Goal: Navigation & Orientation: Find specific page/section

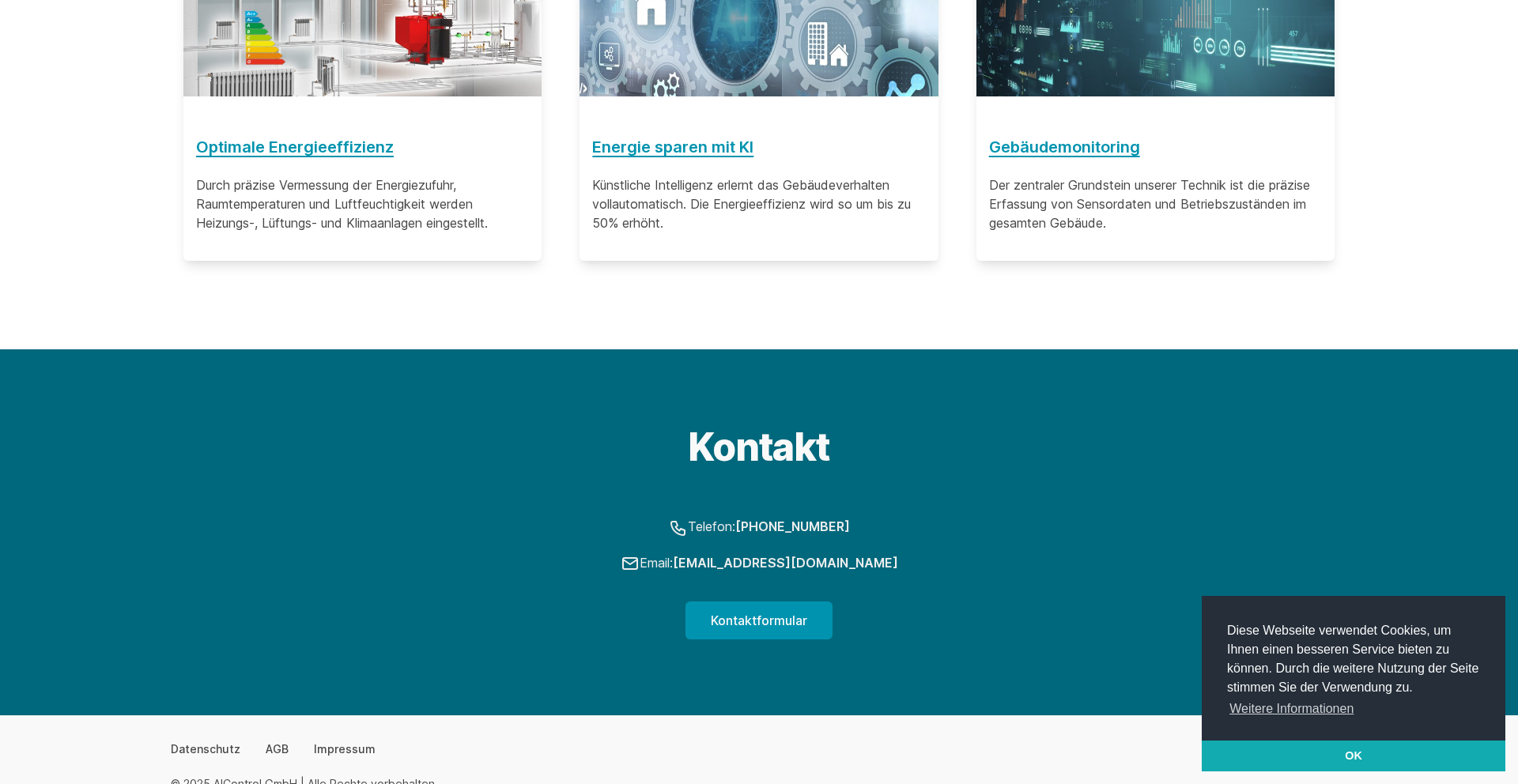
scroll to position [1349, 0]
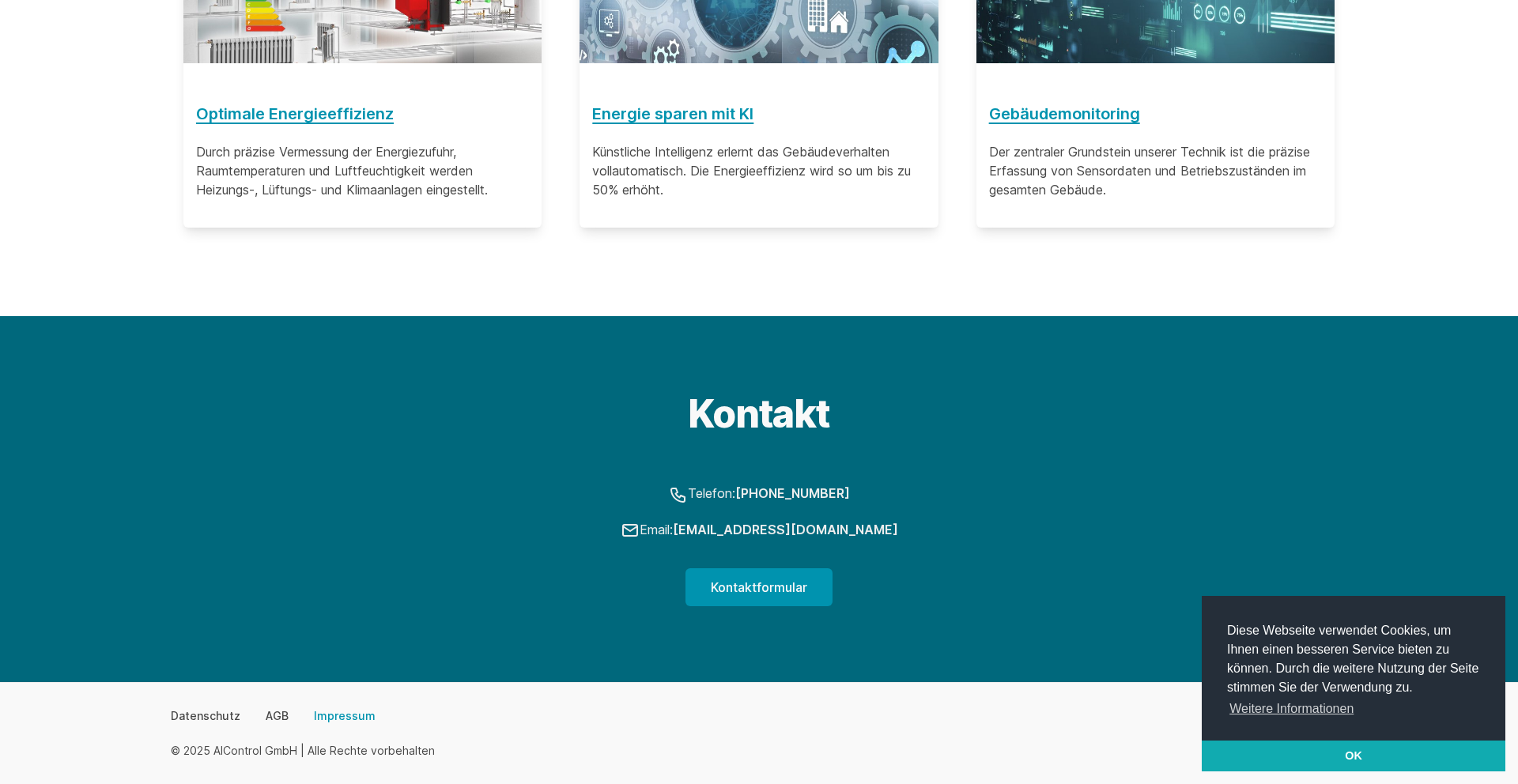
click at [360, 718] on link "Impressum" at bounding box center [345, 716] width 62 height 16
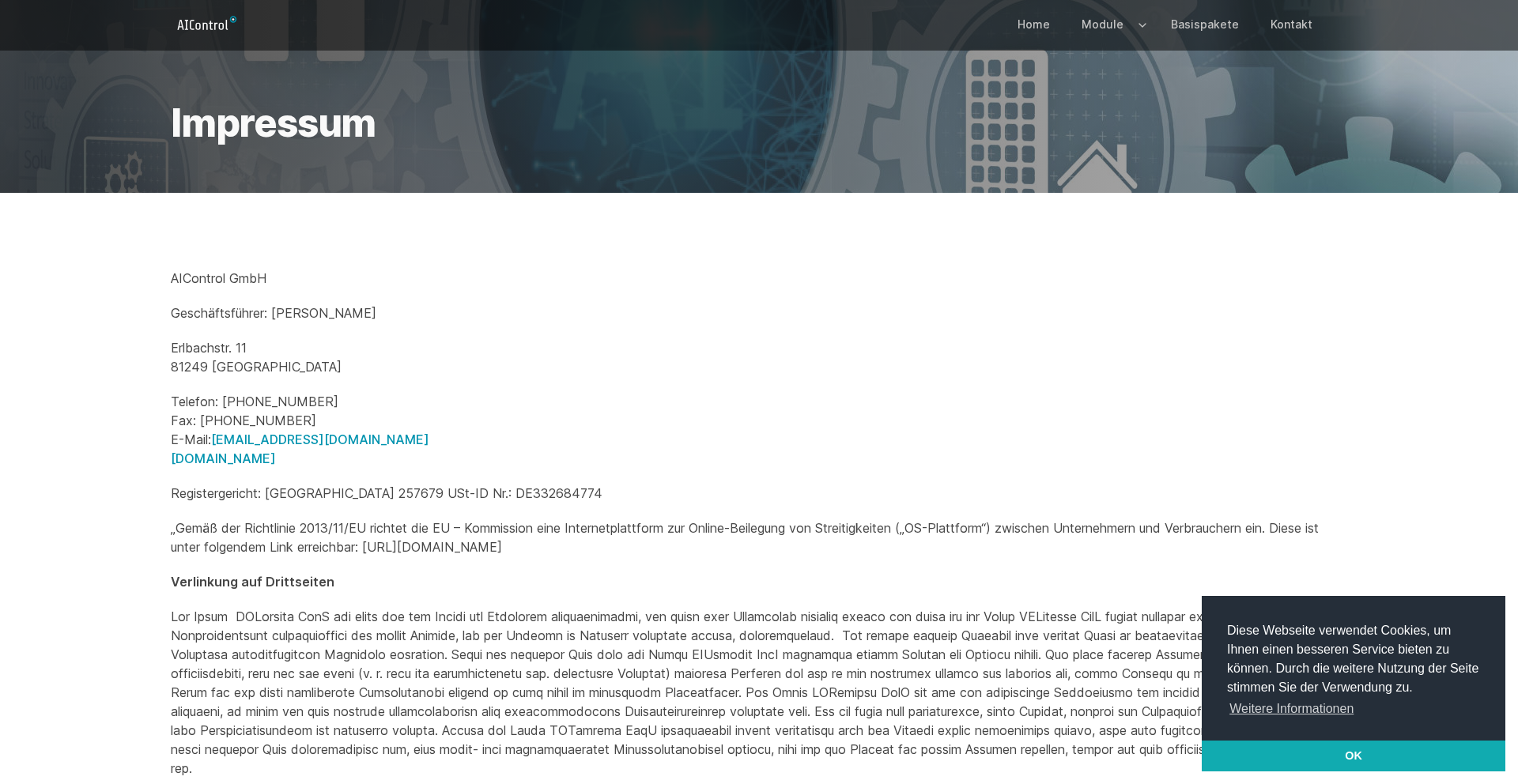
click at [200, 30] on icon "Logo" at bounding box center [206, 24] width 72 height 25
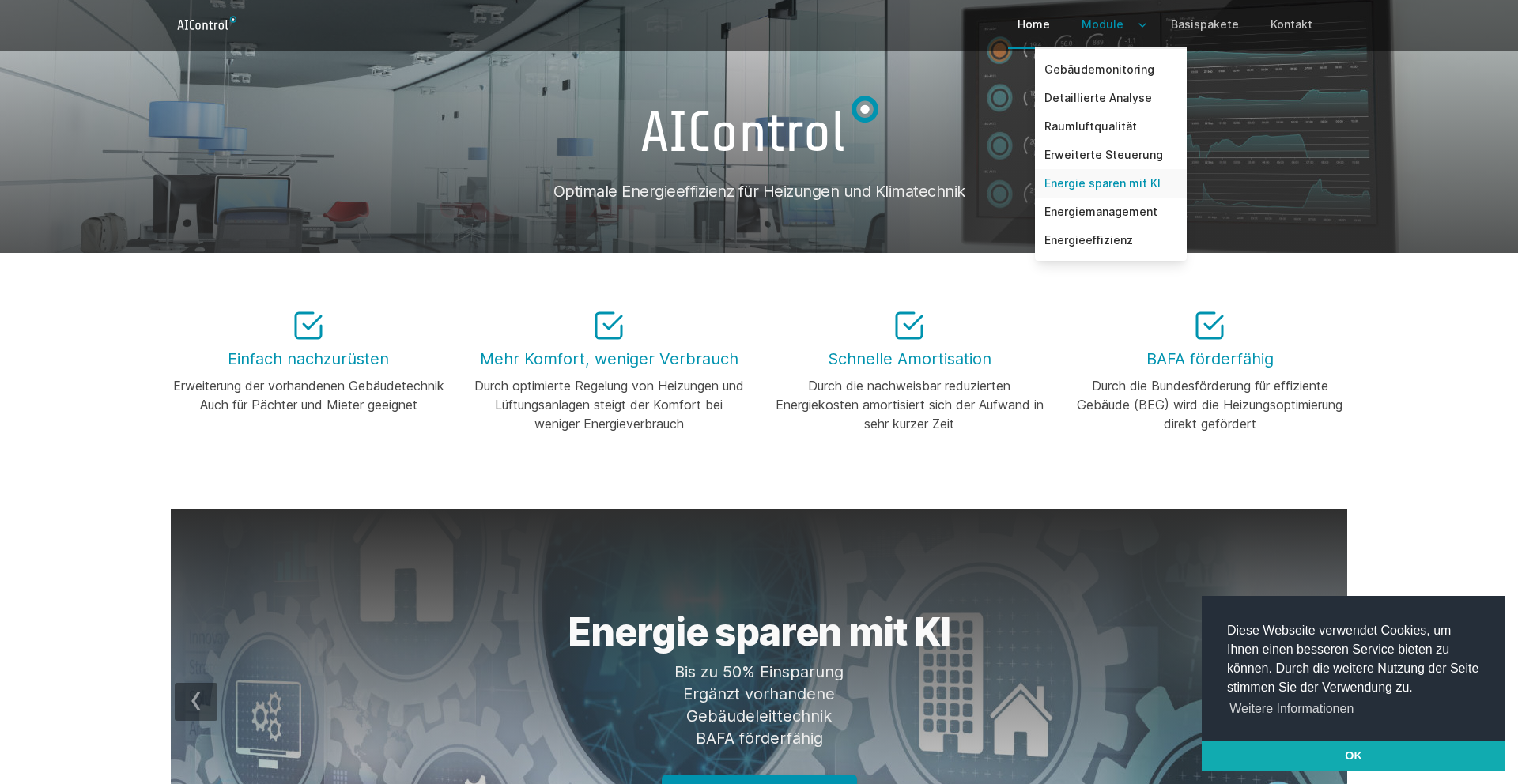
click at [1076, 184] on link "Energie sparen mit KI" at bounding box center [1111, 183] width 152 height 29
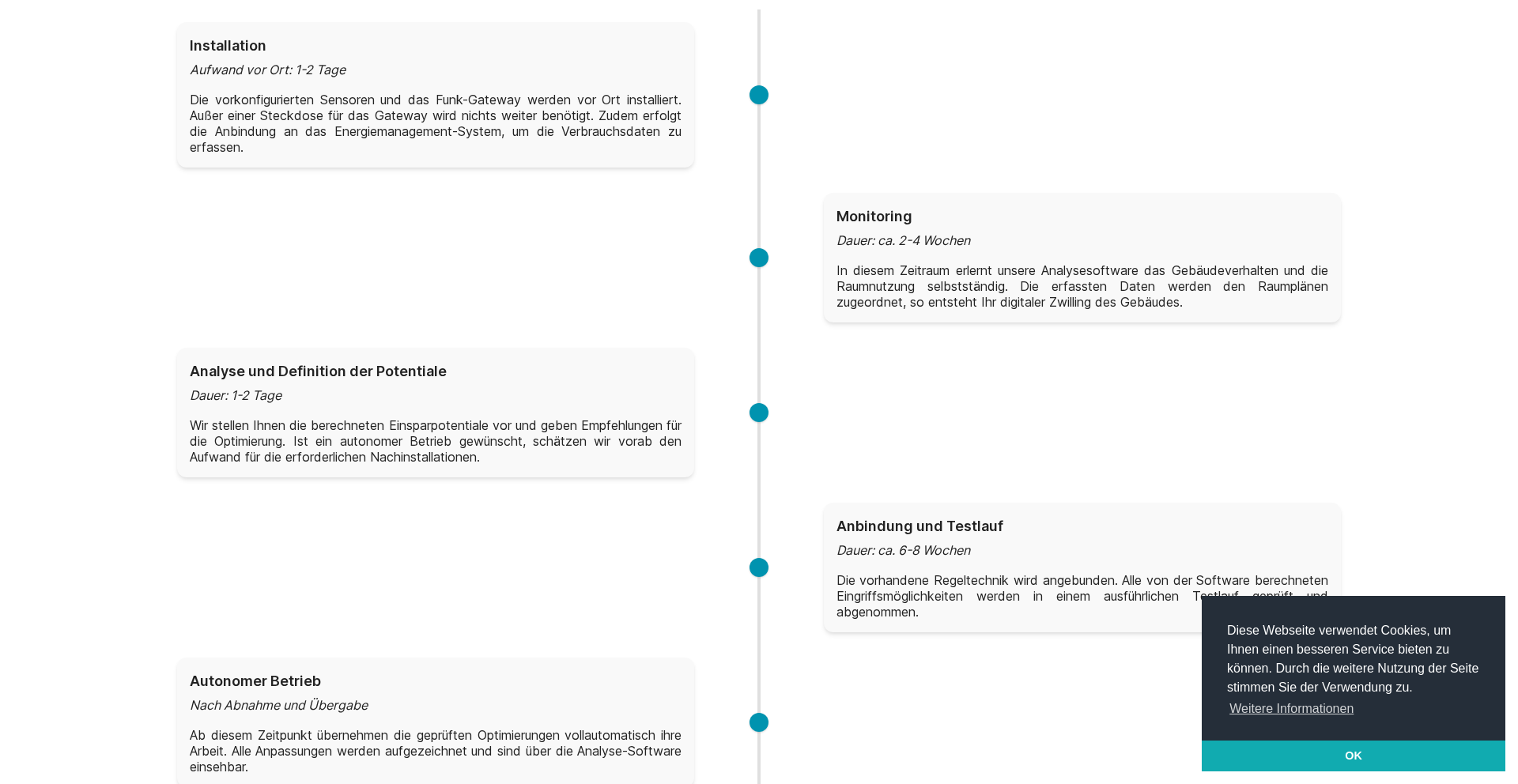
scroll to position [2666, 0]
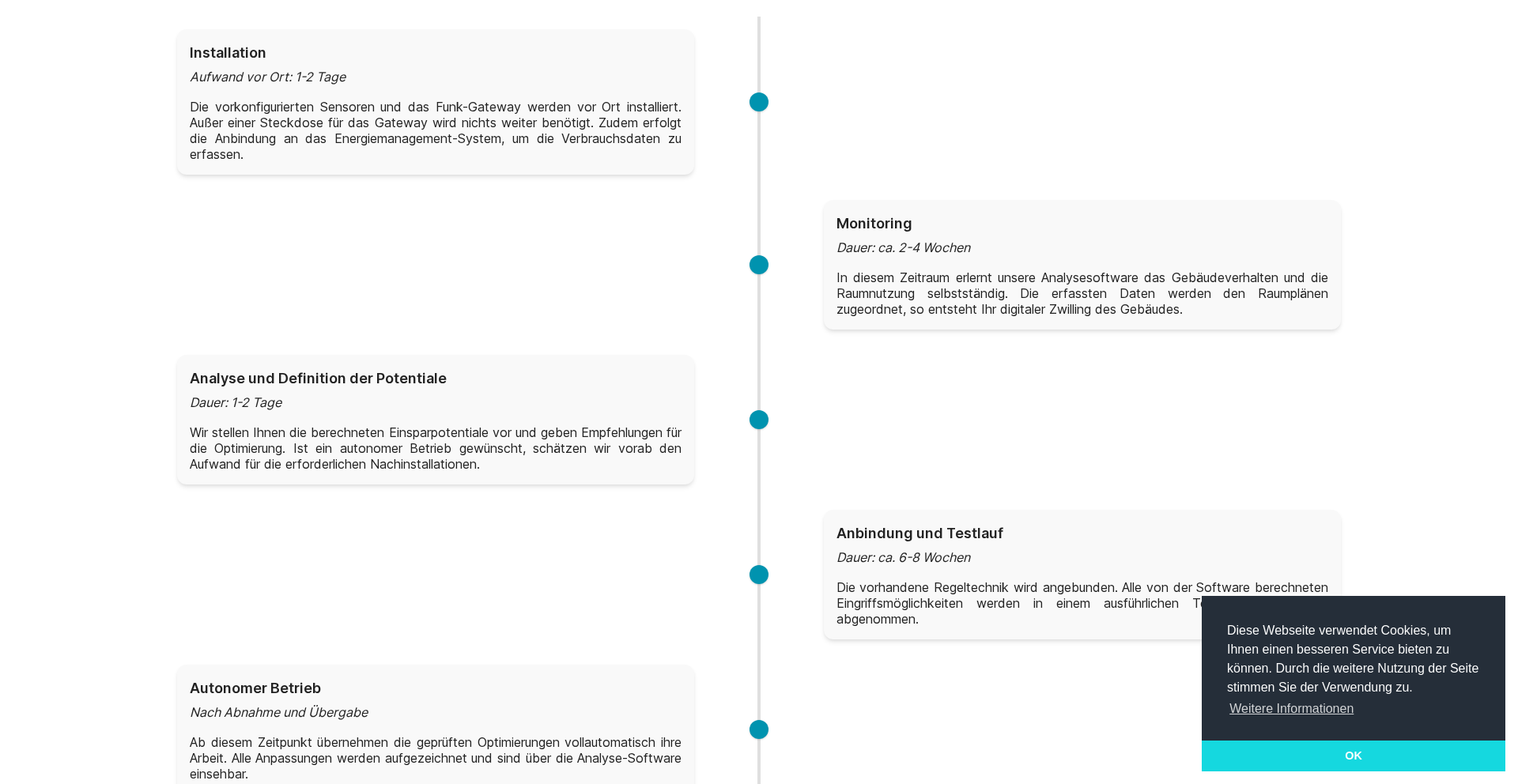
click at [1355, 760] on link "OK" at bounding box center [1353, 756] width 303 height 31
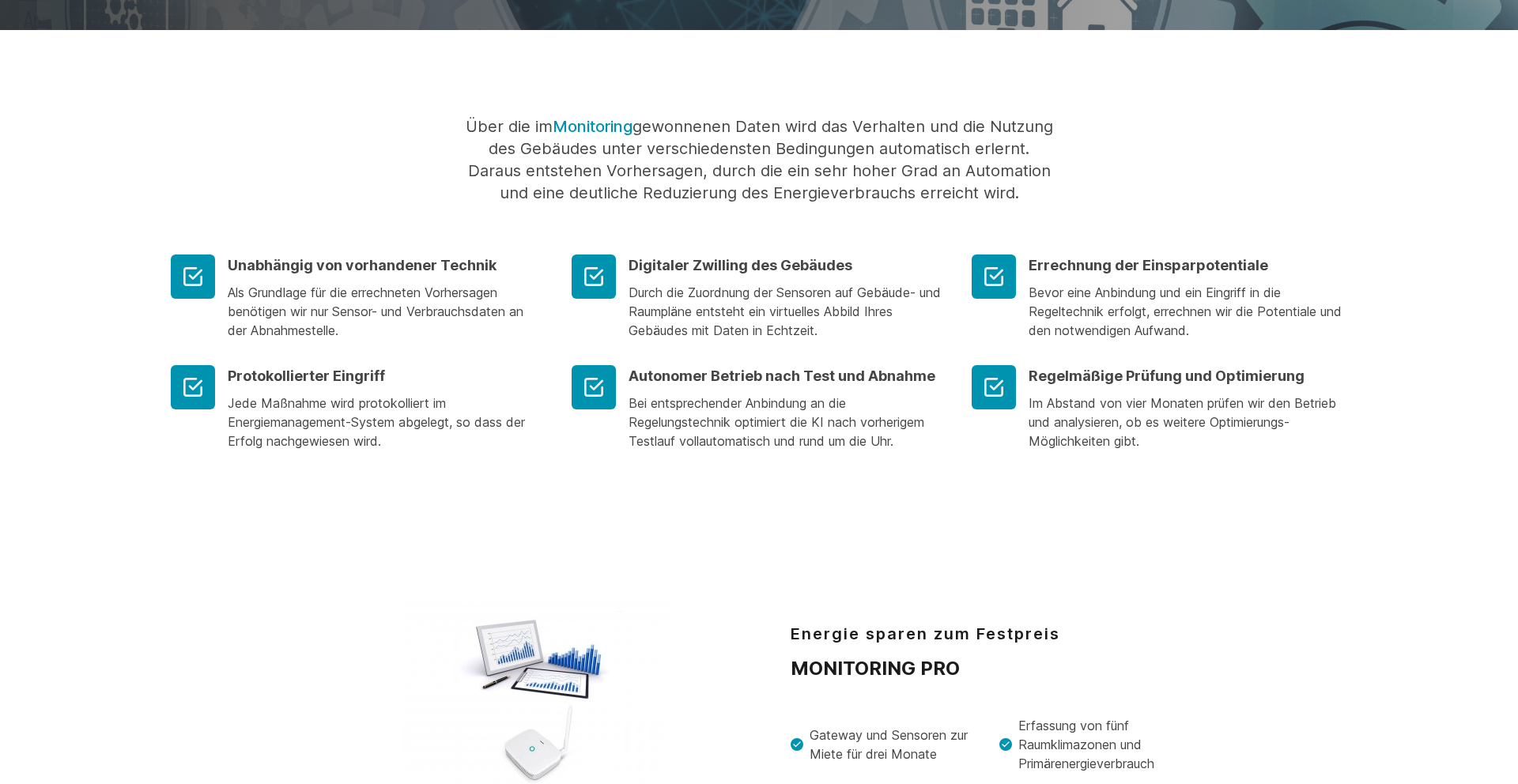
scroll to position [0, 0]
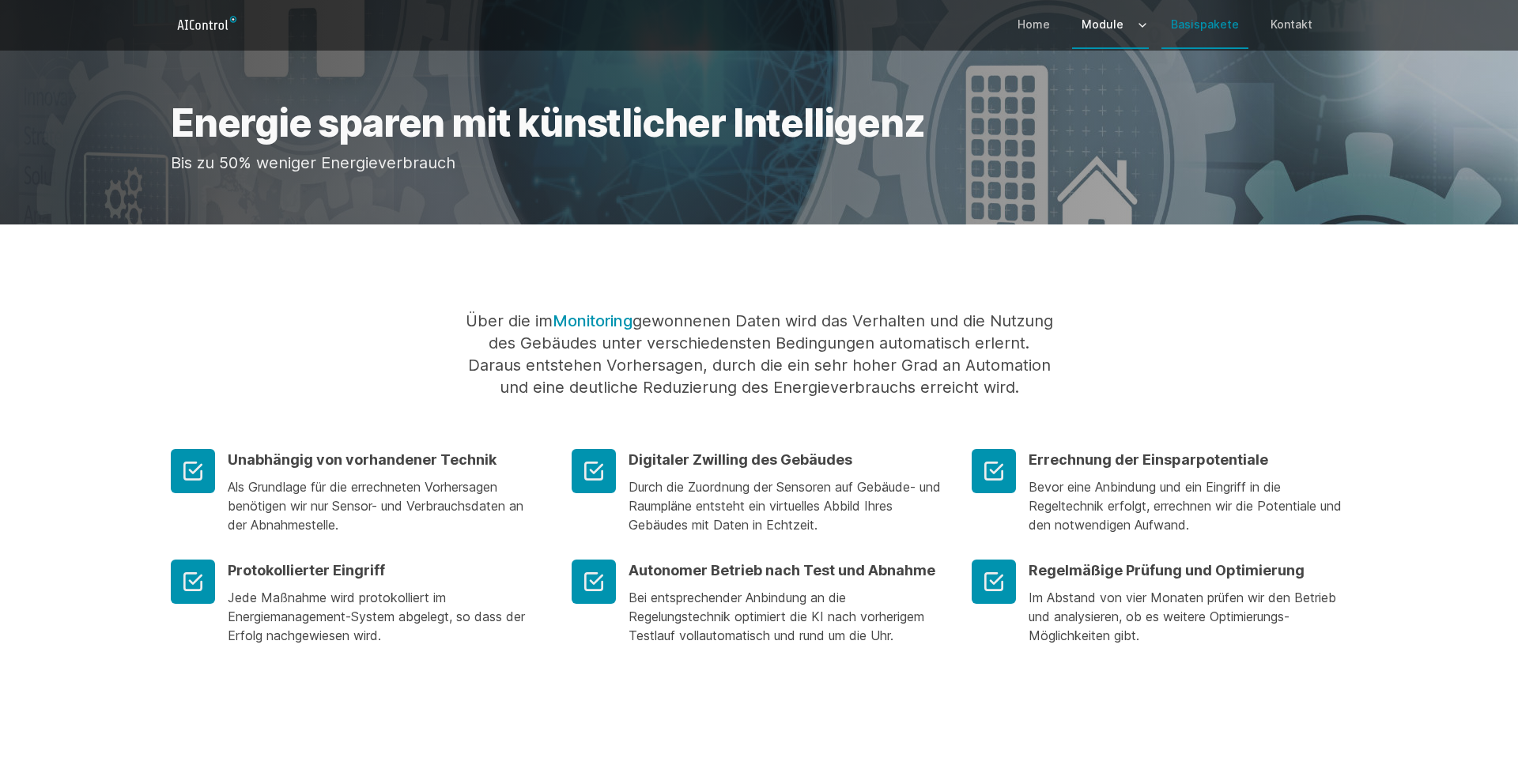
click at [1207, 25] on link "Basispakete" at bounding box center [1204, 24] width 87 height 45
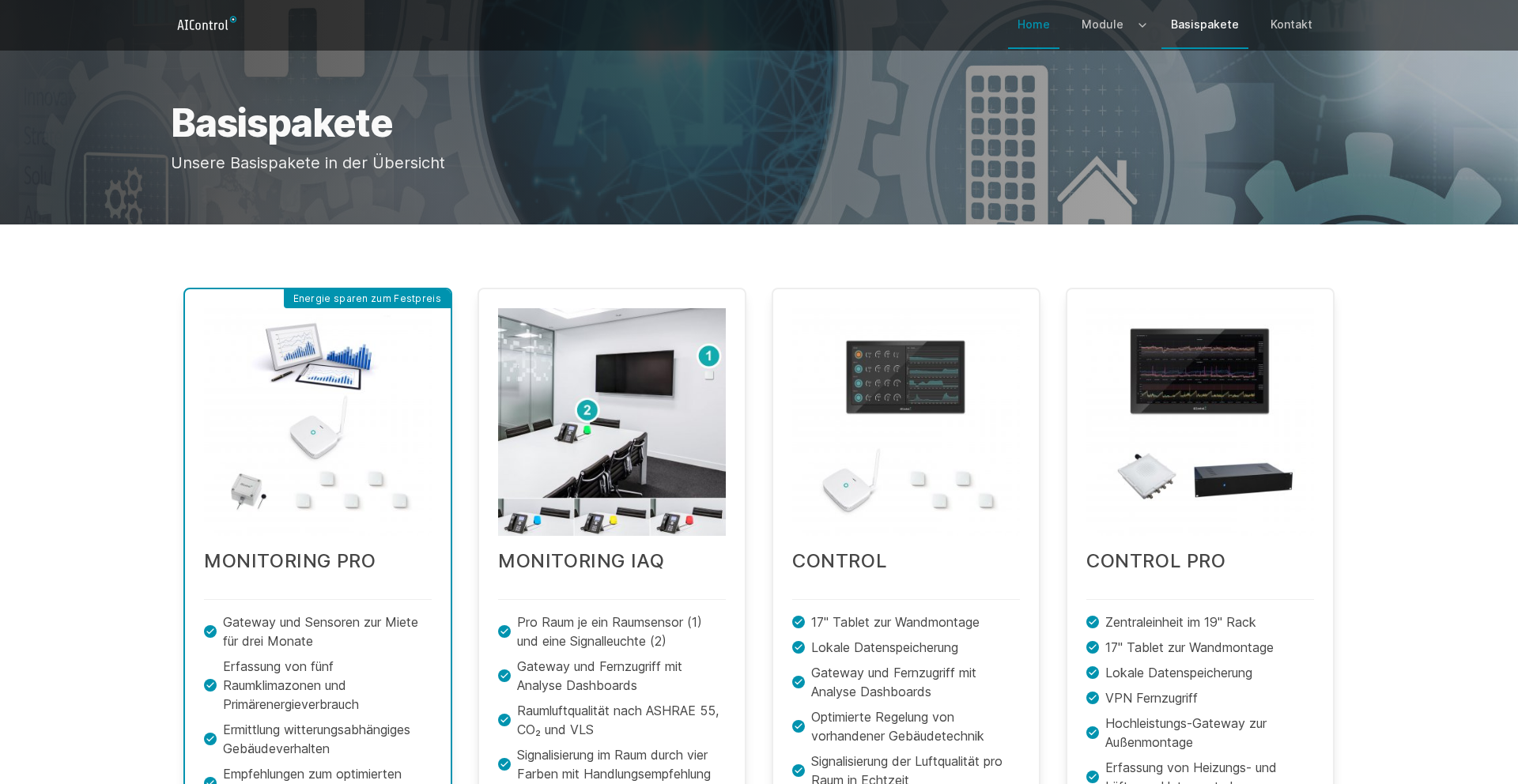
click at [1040, 37] on link "Home" at bounding box center [1034, 24] width 52 height 45
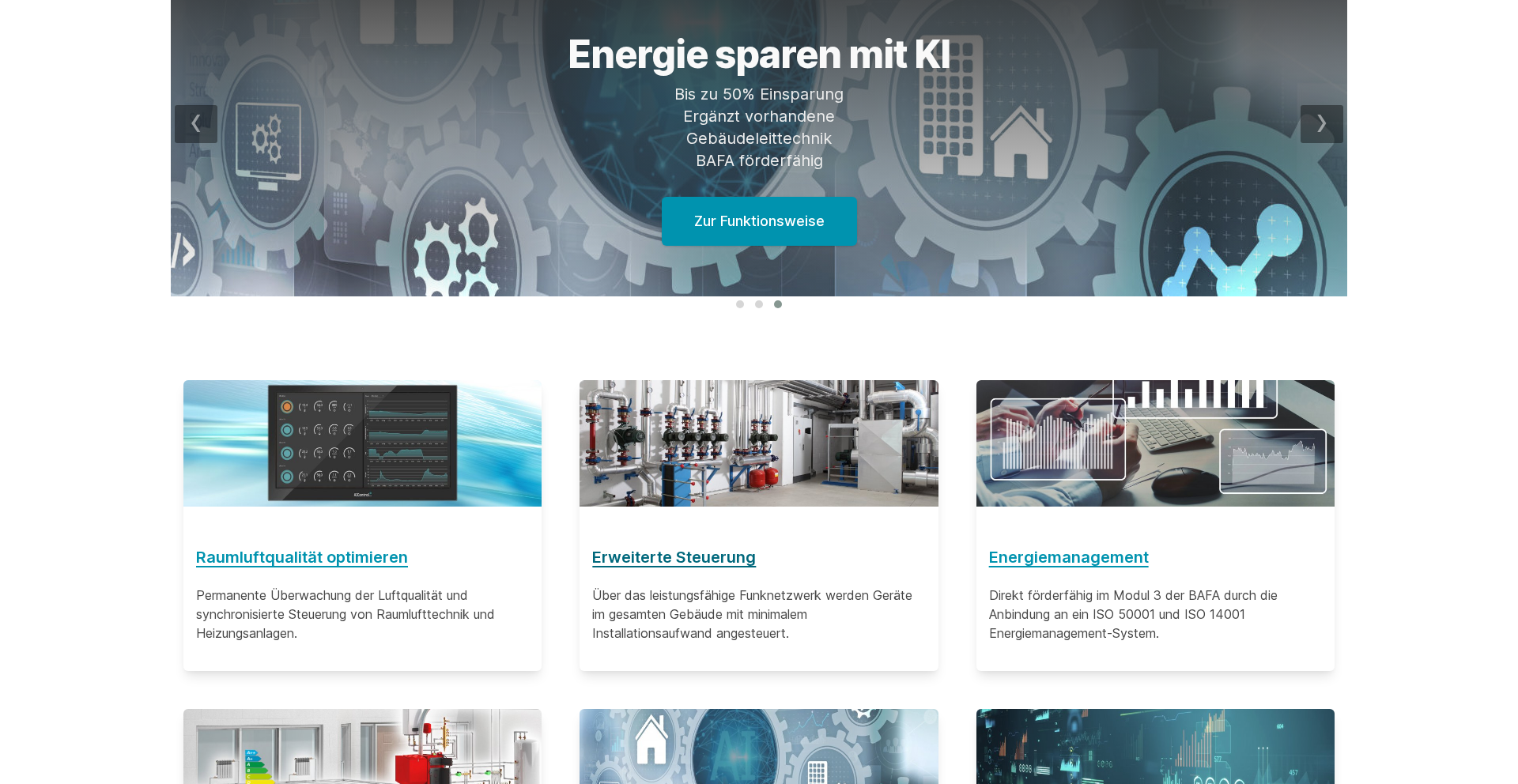
scroll to position [1349, 0]
